Goal: Navigation & Orientation: Find specific page/section

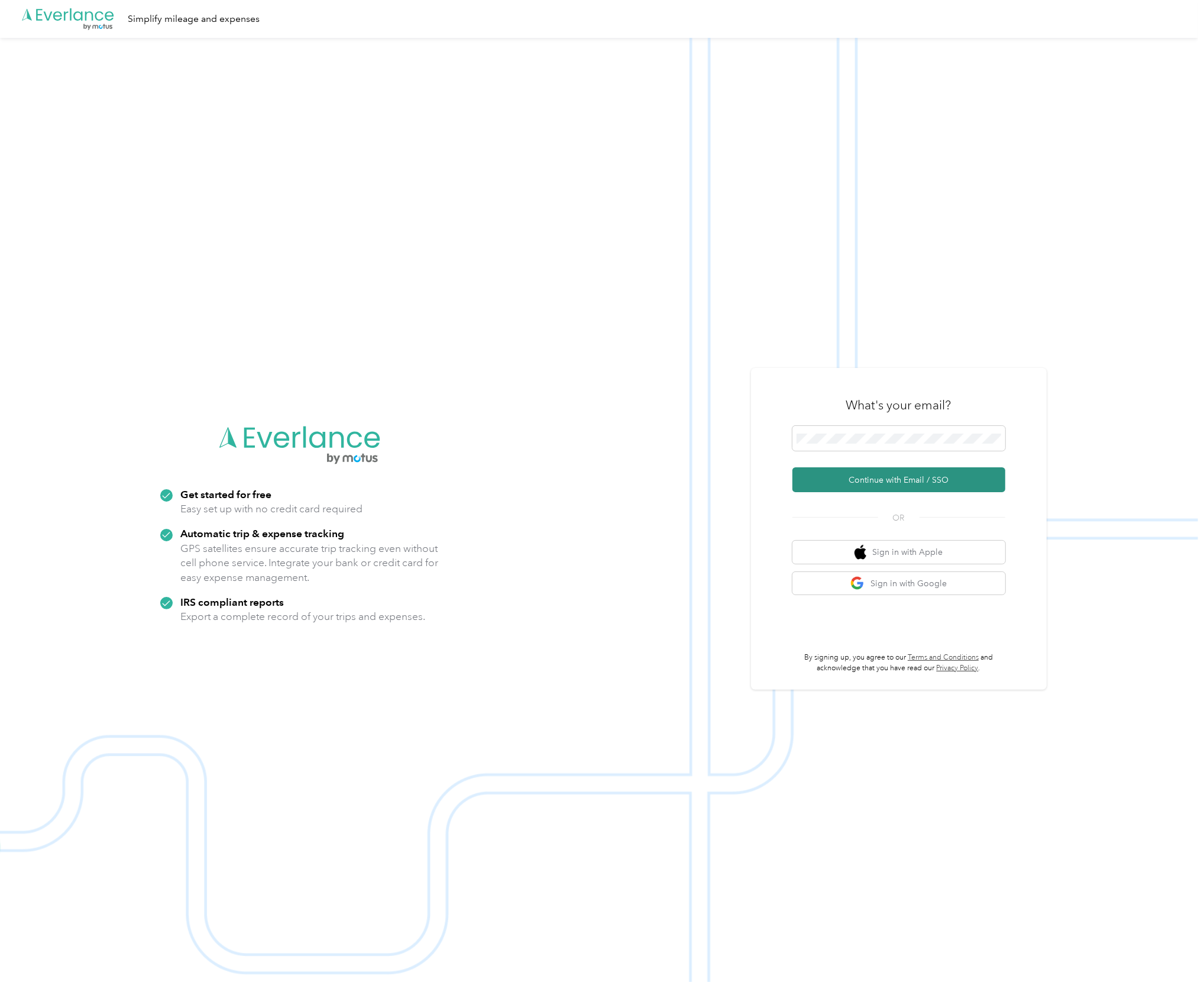
click at [946, 475] on button "Continue with Email / SSO" at bounding box center [898, 479] width 213 height 25
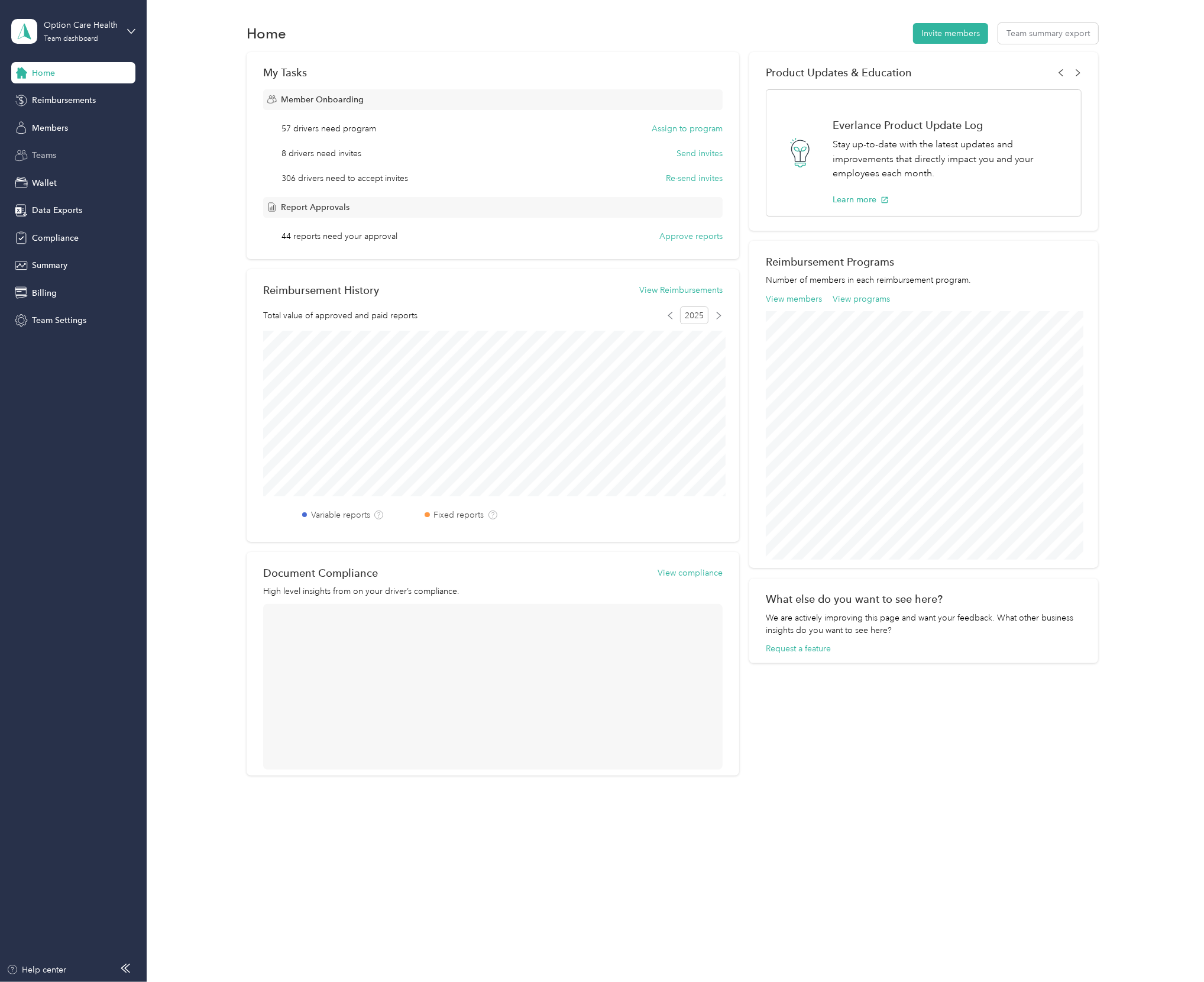
click at [84, 158] on div "Teams" at bounding box center [74, 156] width 124 height 22
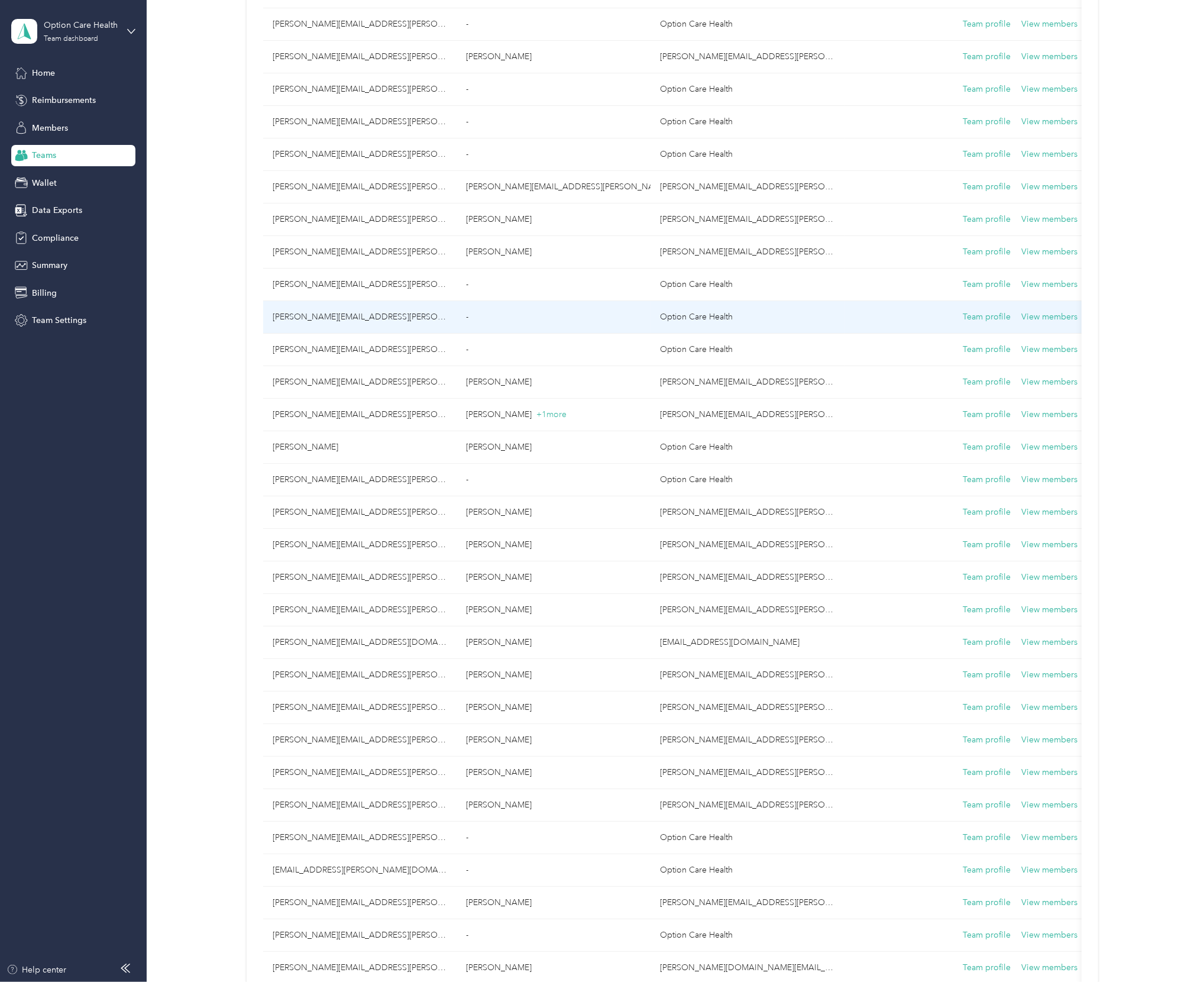
scroll to position [1016, 0]
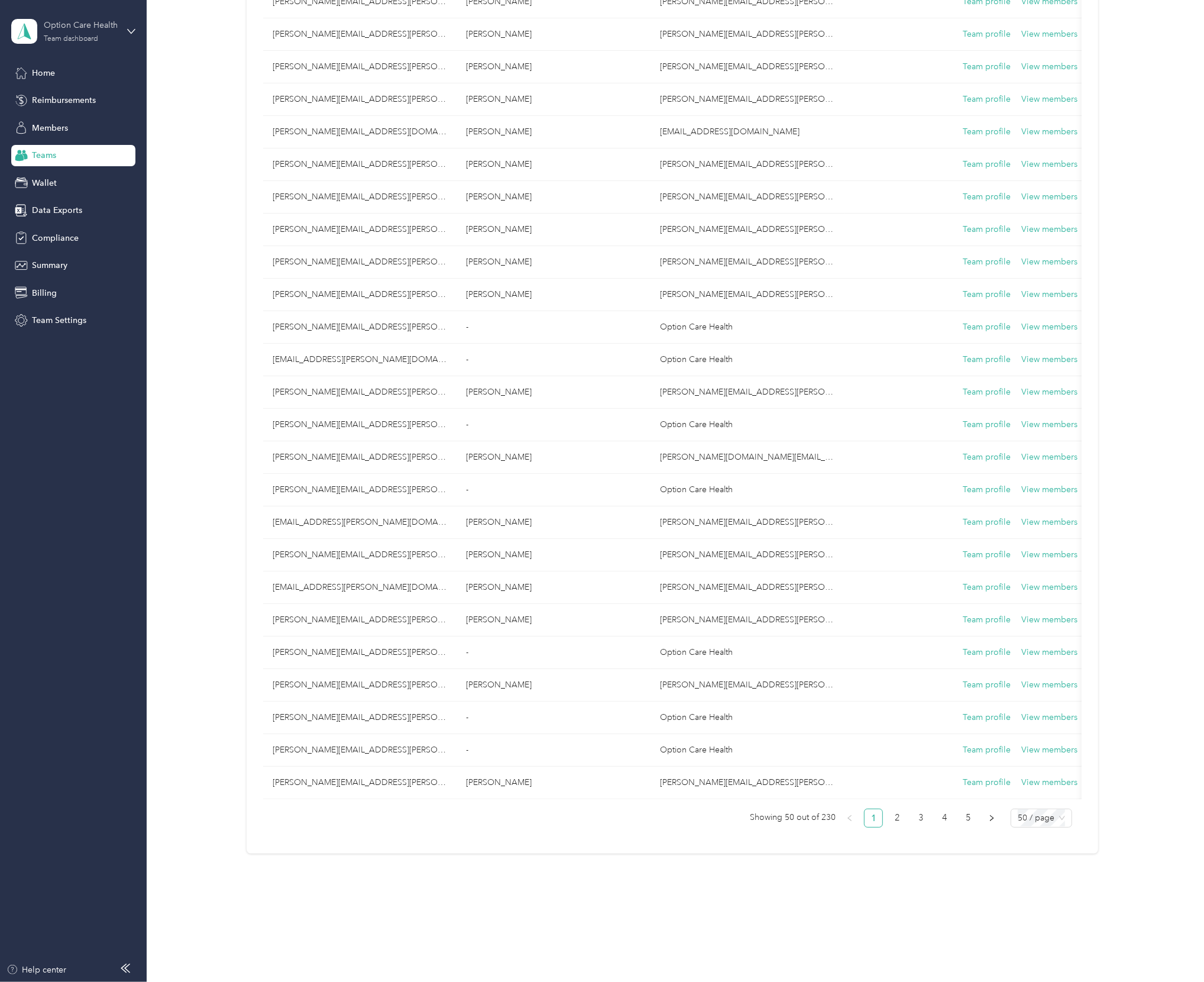
click at [57, 34] on div "Option Care Health Team dashboard" at bounding box center [81, 31] width 74 height 24
click at [57, 148] on div "Log out" at bounding box center [44, 151] width 45 height 12
